Goal: Transaction & Acquisition: Purchase product/service

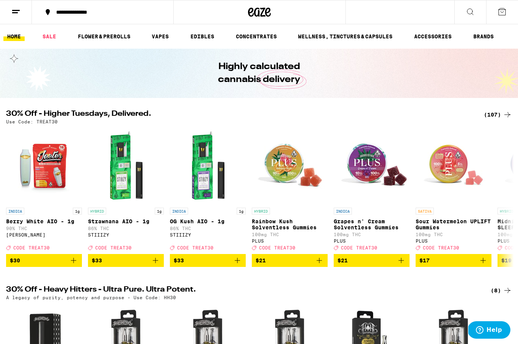
click at [11, 10] on icon at bounding box center [15, 11] width 9 height 9
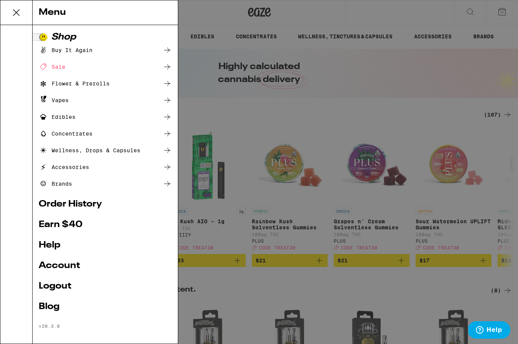
click at [110, 51] on div "Buy It Again" at bounding box center [105, 50] width 133 height 9
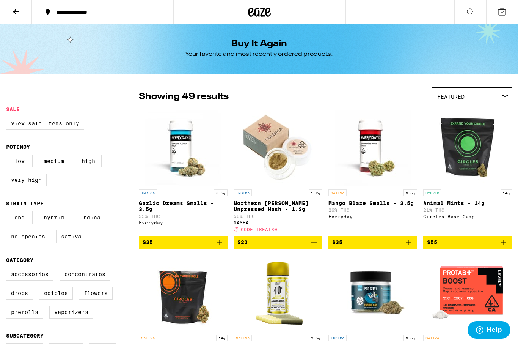
click at [298, 245] on span "$22" at bounding box center [277, 241] width 81 height 9
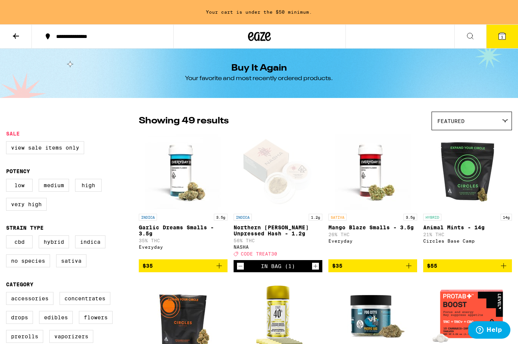
click at [298, 243] on p "56% THC" at bounding box center [278, 240] width 89 height 5
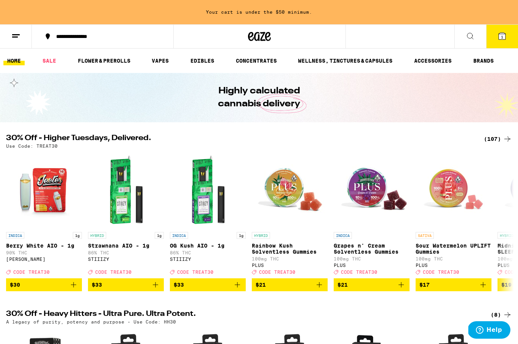
click at [14, 60] on link "HOME" at bounding box center [13, 60] width 21 height 9
click at [14, 35] on icon at bounding box center [15, 35] width 9 height 9
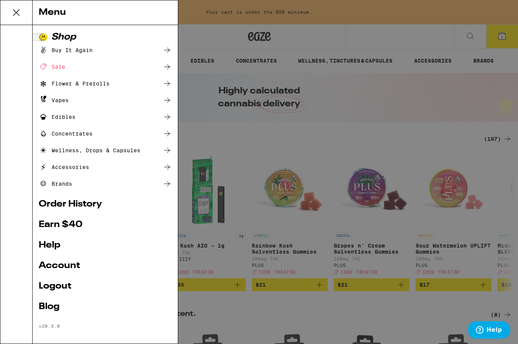
click at [98, 50] on div "Buy It Again" at bounding box center [105, 50] width 133 height 9
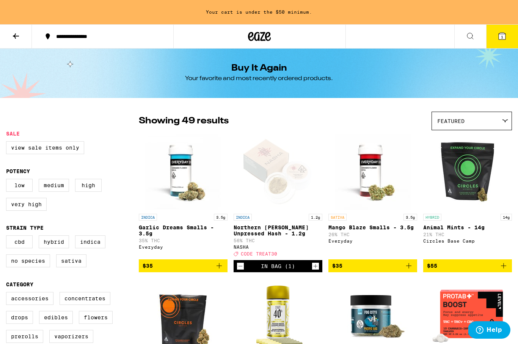
click at [315, 268] on icon "Increment" at bounding box center [316, 266] width 4 height 4
click at [315, 270] on icon "Increment" at bounding box center [315, 265] width 7 height 9
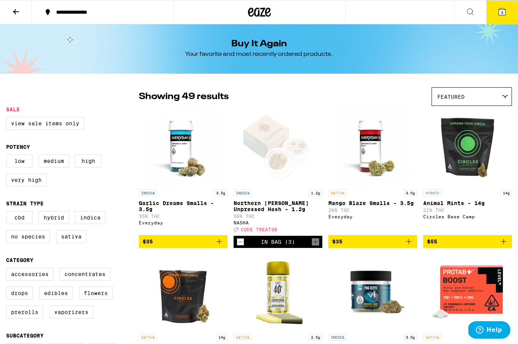
click at [13, 10] on icon at bounding box center [15, 11] width 9 height 9
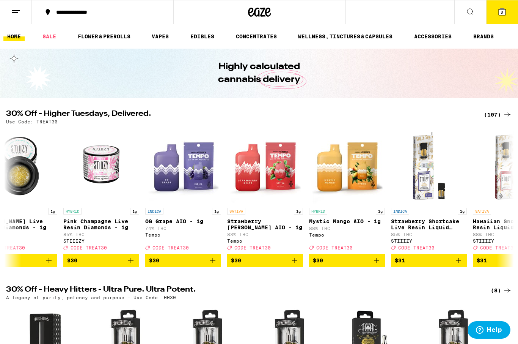
scroll to position [0, 5349]
click at [125, 265] on span "$30" at bounding box center [101, 260] width 68 height 9
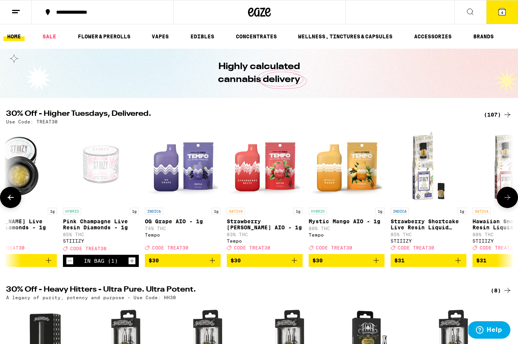
click at [71, 265] on icon "Decrement" at bounding box center [69, 260] width 7 height 9
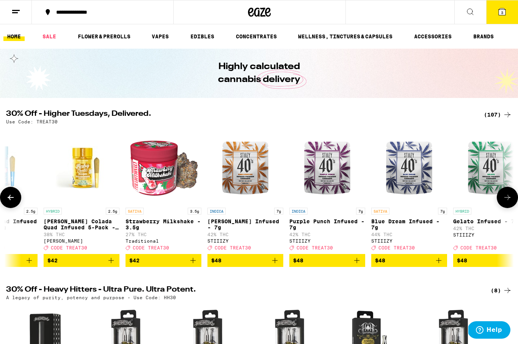
scroll to position [0, 7743]
click at [256, 265] on span "$48" at bounding box center [246, 260] width 68 height 9
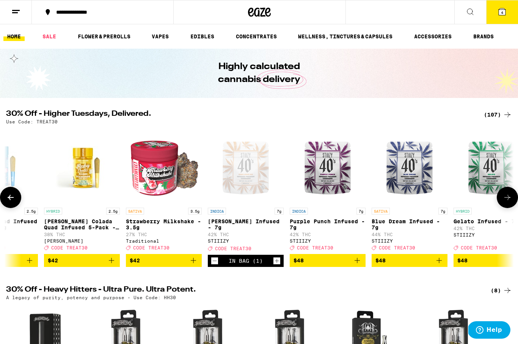
click at [502, 20] on button "4" at bounding box center [502, 12] width 32 height 24
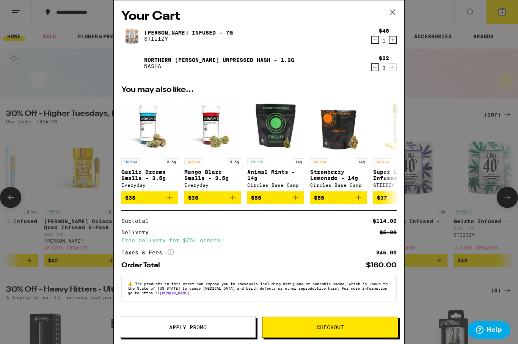
click at [391, 15] on icon at bounding box center [392, 11] width 11 height 11
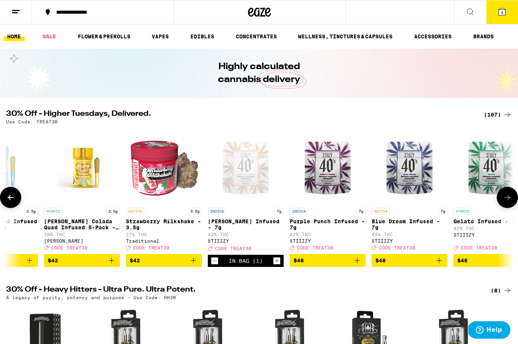
click at [502, 8] on icon at bounding box center [502, 11] width 7 height 7
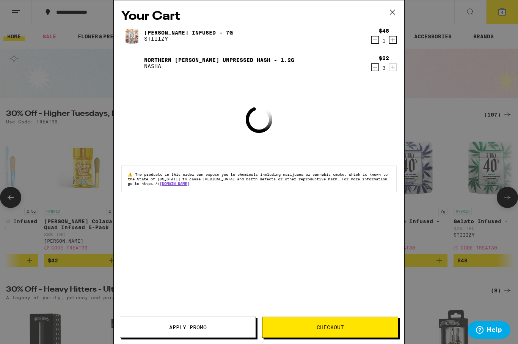
click at [180, 327] on span "Apply Promo" at bounding box center [188, 326] width 38 height 5
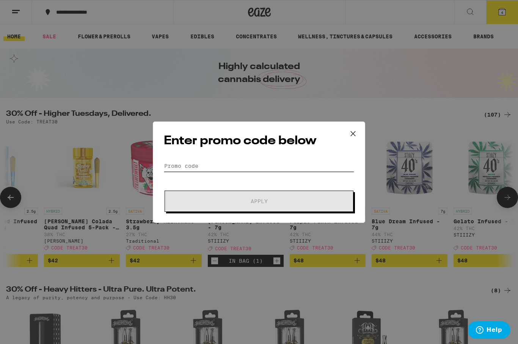
click at [184, 166] on input "Promo Code" at bounding box center [259, 165] width 190 height 11
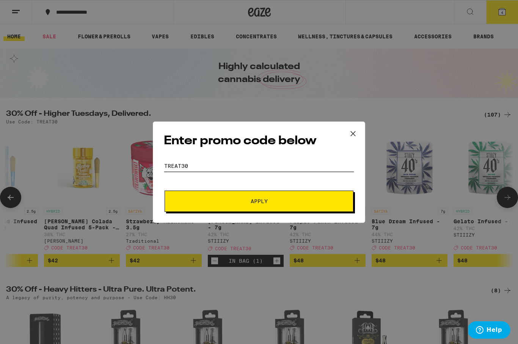
type input "Treat30"
click at [290, 199] on button "Apply" at bounding box center [259, 200] width 189 height 21
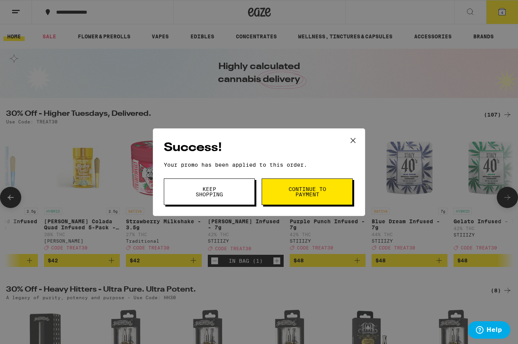
click at [317, 190] on span "Continue to payment" at bounding box center [307, 191] width 39 height 11
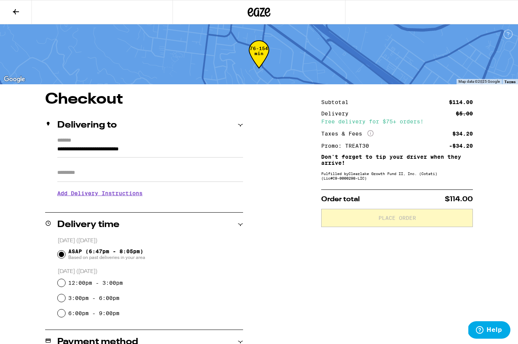
click at [64, 178] on input "Apt/Suite" at bounding box center [150, 172] width 186 height 18
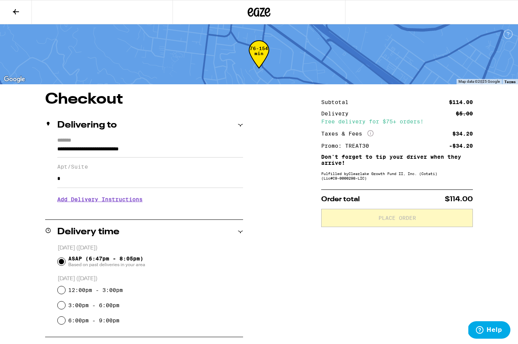
type input "*"
click at [82, 202] on h3 "Add Delivery Instructions" at bounding box center [150, 198] width 186 height 17
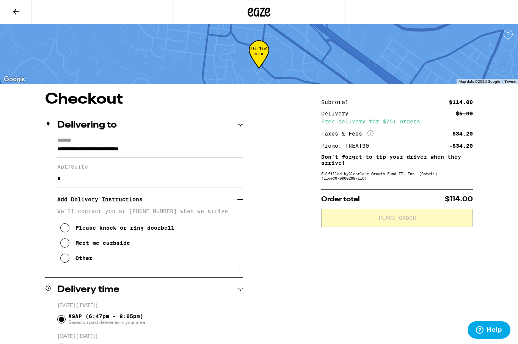
click at [57, 231] on div "**********" at bounding box center [144, 201] width 198 height 129
click at [64, 232] on icon at bounding box center [64, 227] width 9 height 9
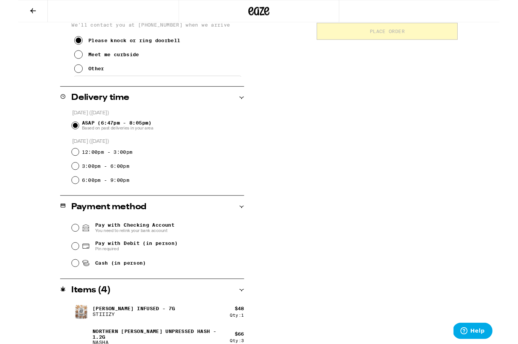
scroll to position [185, 0]
click at [63, 263] on input "Pay with Debit (in person) Pin required" at bounding box center [62, 264] width 8 height 8
radio input "true"
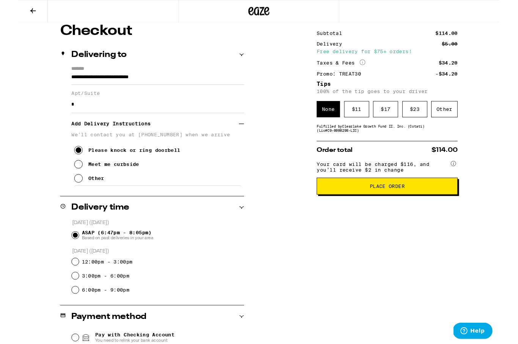
scroll to position [78, 0]
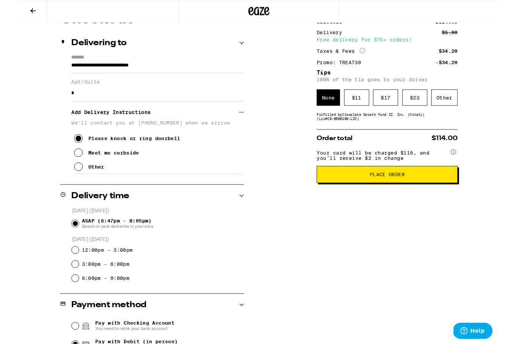
click at [182, 282] on div "3:00pm - 6:00pm" at bounding box center [150, 283] width 185 height 15
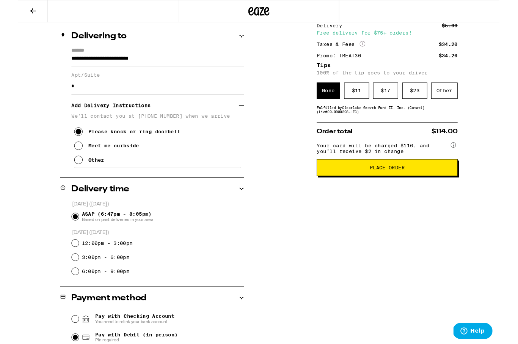
scroll to position [86, 0]
click at [240, 114] on icon at bounding box center [240, 113] width 6 height 0
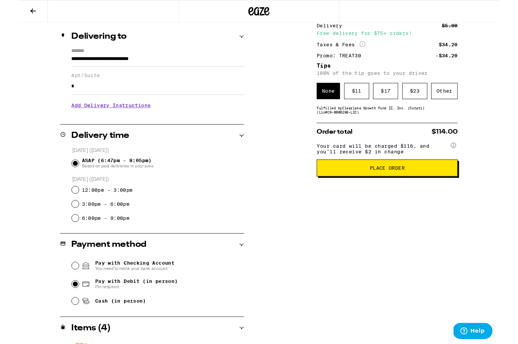
click at [120, 118] on h3 "Add Delivery Instructions" at bounding box center [150, 113] width 186 height 17
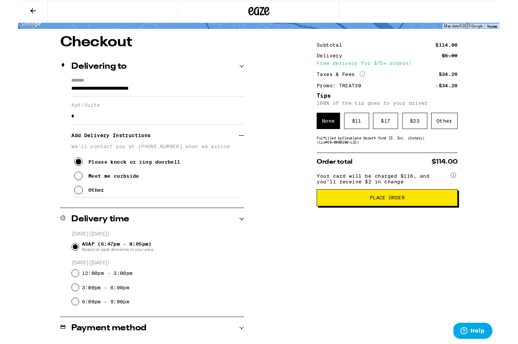
scroll to position [51, 0]
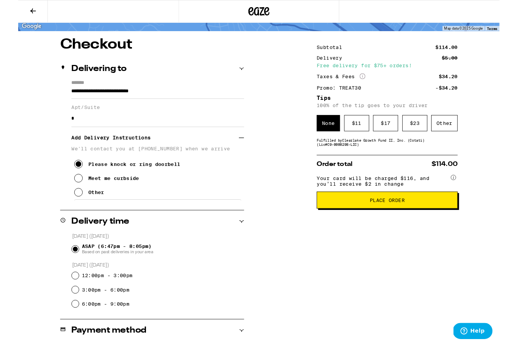
click at [65, 214] on button "Other" at bounding box center [76, 206] width 32 height 15
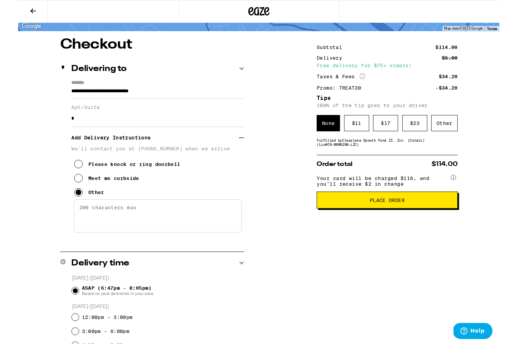
click at [69, 231] on textarea "Enter any other delivery instructions you want driver to know" at bounding box center [150, 232] width 180 height 36
type textarea "Up driveway of 285 look for pink curb coming up 285 turnaround at the top come …"
click at [421, 218] on span "Place Order" at bounding box center [397, 214] width 139 height 5
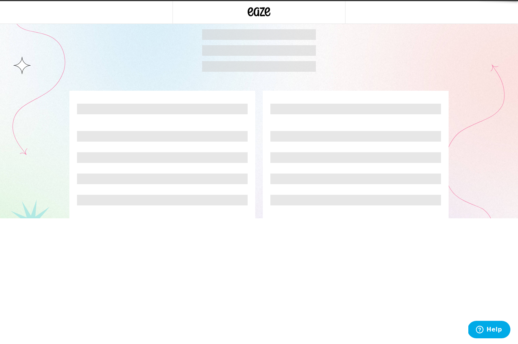
scroll to position [0, 0]
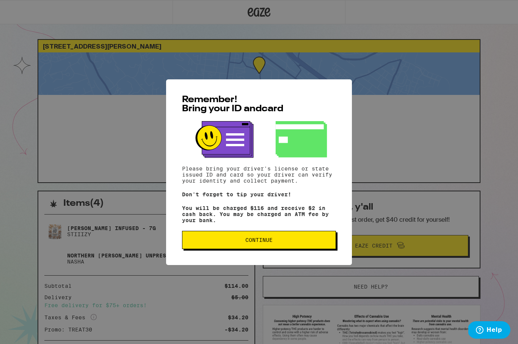
click at [279, 240] on button "Continue" at bounding box center [259, 240] width 154 height 18
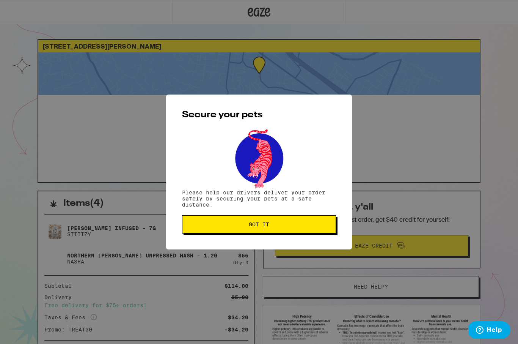
click at [285, 225] on span "Got it" at bounding box center [258, 223] width 141 height 5
